Goal: Communication & Community: Answer question/provide support

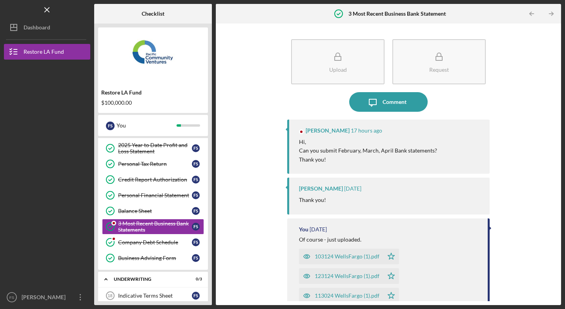
scroll to position [95, 0]
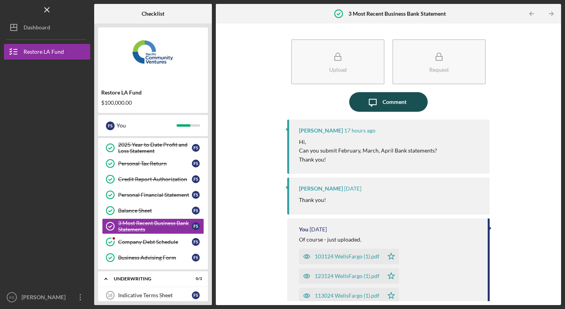
click at [398, 103] on div "Comment" at bounding box center [395, 102] width 24 height 20
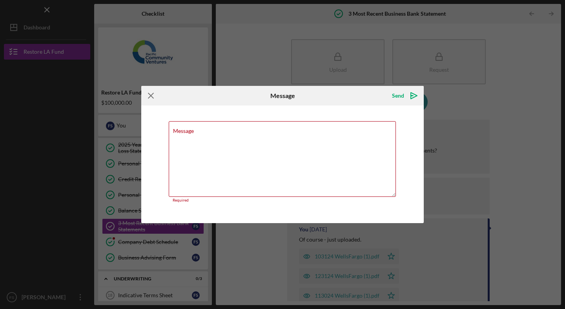
click at [150, 98] on icon "Icon/Menu Close" at bounding box center [151, 96] width 20 height 20
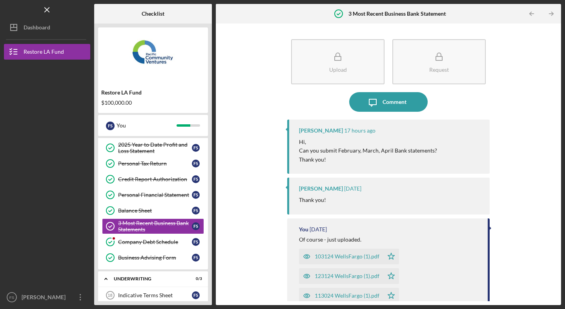
click at [312, 130] on div "[PERSON_NAME]" at bounding box center [321, 131] width 44 height 6
copy div "Lameisha"
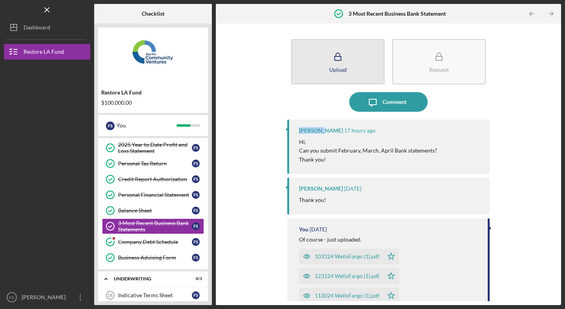
click at [345, 60] on icon "button" at bounding box center [338, 57] width 20 height 20
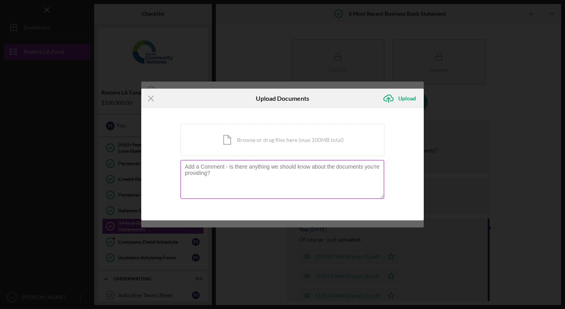
click at [222, 172] on textarea at bounding box center [283, 179] width 204 height 38
paste textarea "Lameisha"
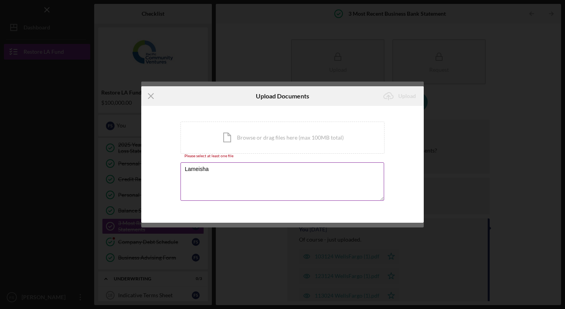
click at [186, 169] on textarea "Lameisha" at bounding box center [283, 181] width 204 height 38
click at [221, 168] on textarea "Hi Lameisha" at bounding box center [283, 181] width 204 height 38
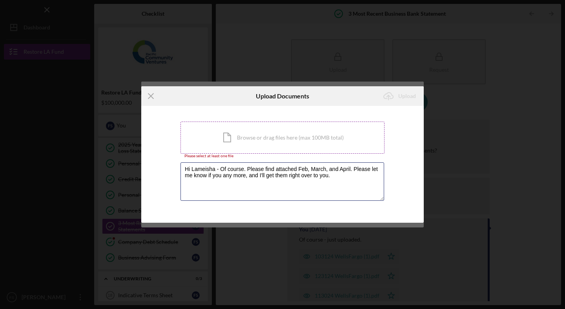
type textarea "Hi Lameisha - Of course. Please find attached Feb, March, and April. Please let…"
click at [315, 148] on div "Icon/Document Browse or drag files here (max 100MB total) Tap to choose files o…" at bounding box center [283, 138] width 204 height 32
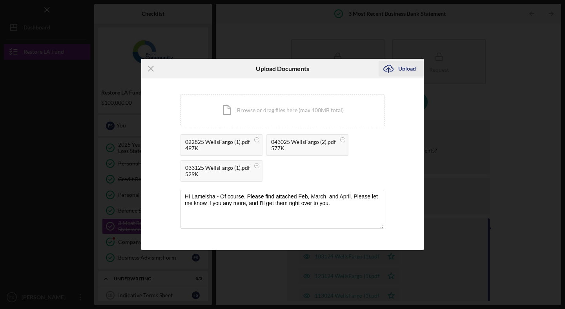
click at [401, 72] on div "Upload" at bounding box center [407, 69] width 18 height 16
